Goal: Information Seeking & Learning: Learn about a topic

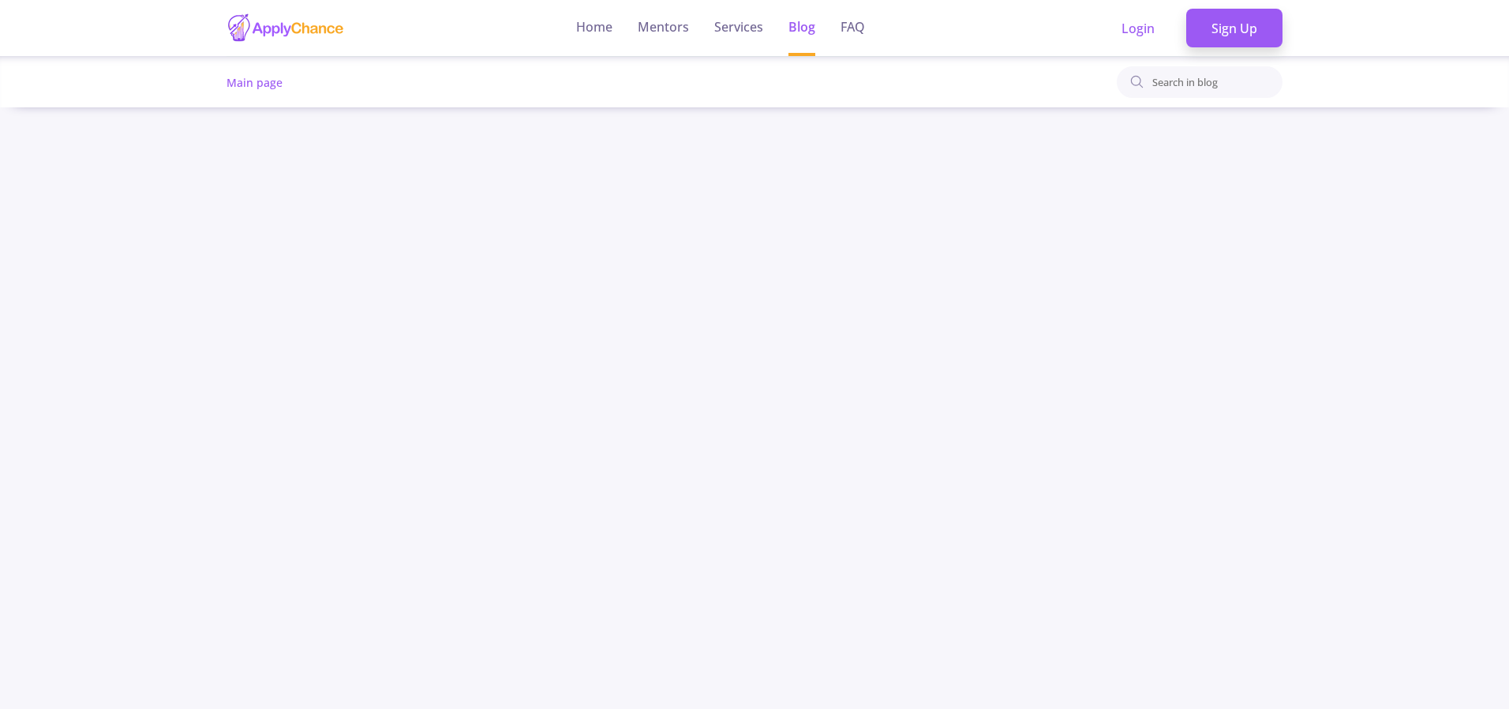
click at [252, 81] on span "Main page" at bounding box center [255, 82] width 56 height 15
click at [279, 90] on li "Main page" at bounding box center [255, 82] width 56 height 19
click at [286, 31] on img at bounding box center [286, 28] width 118 height 31
